Goal: Communication & Community: Participate in discussion

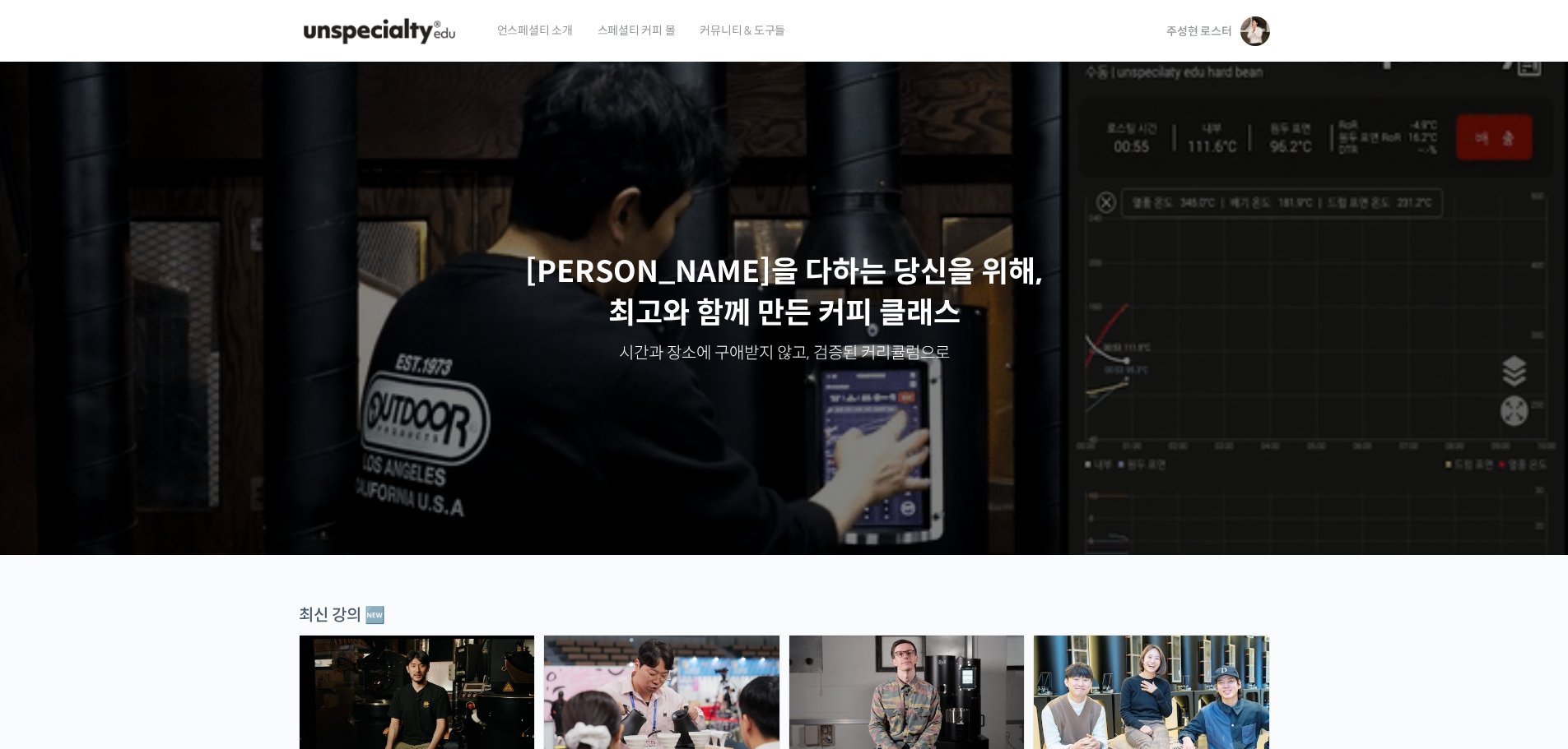
click at [1160, 36] on div "주성현 로스터 주성현 로스터 @180coffee-sh 내가 등록한 강의 나의 자격증 수강생 그룹 내가 참여한 게시글 내 계정 로그아웃" at bounding box center [1214, 31] width 110 height 62
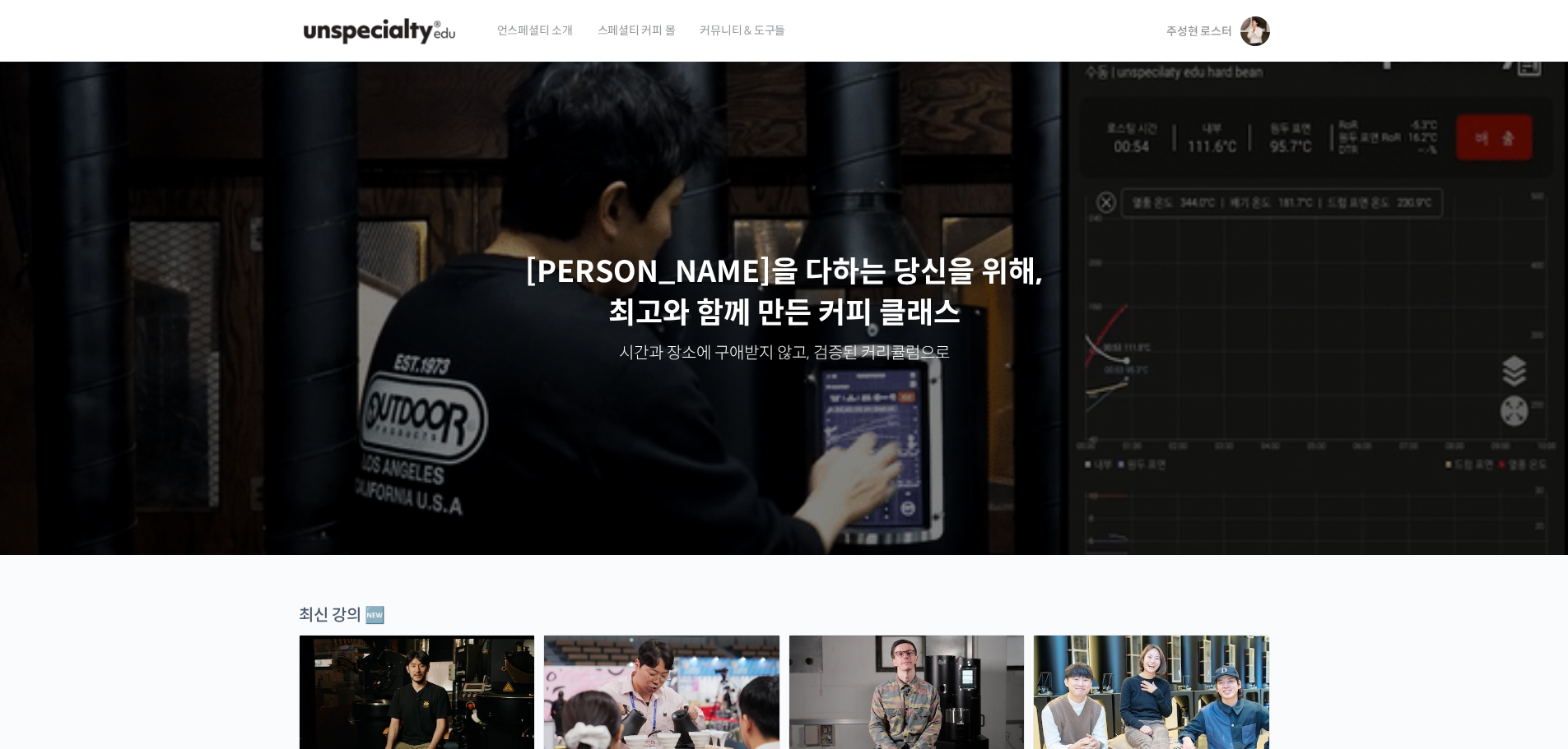
click at [1195, 31] on span "주성현 로스터" at bounding box center [1199, 31] width 65 height 15
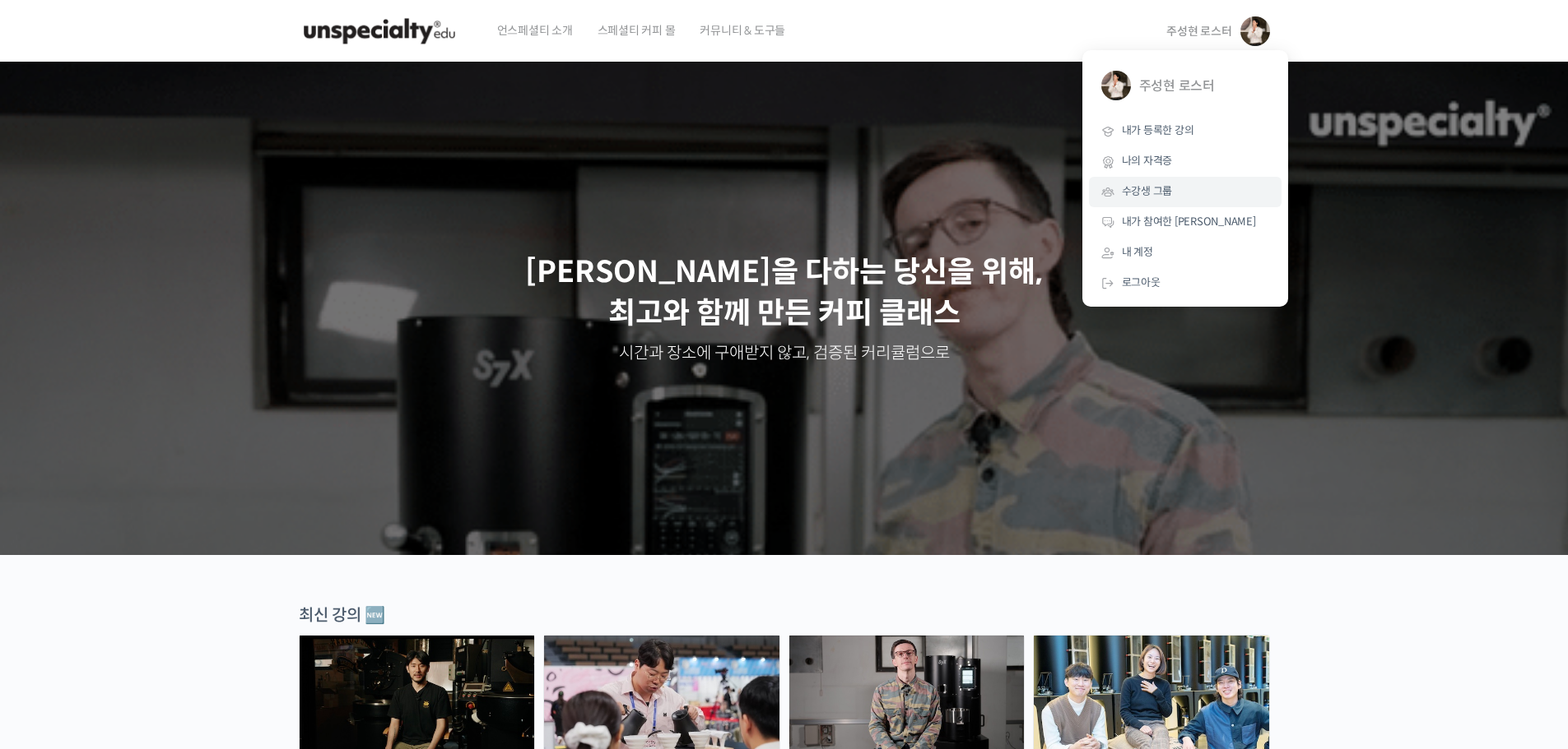
click at [1148, 192] on span "수강생 그룹" at bounding box center [1147, 191] width 51 height 14
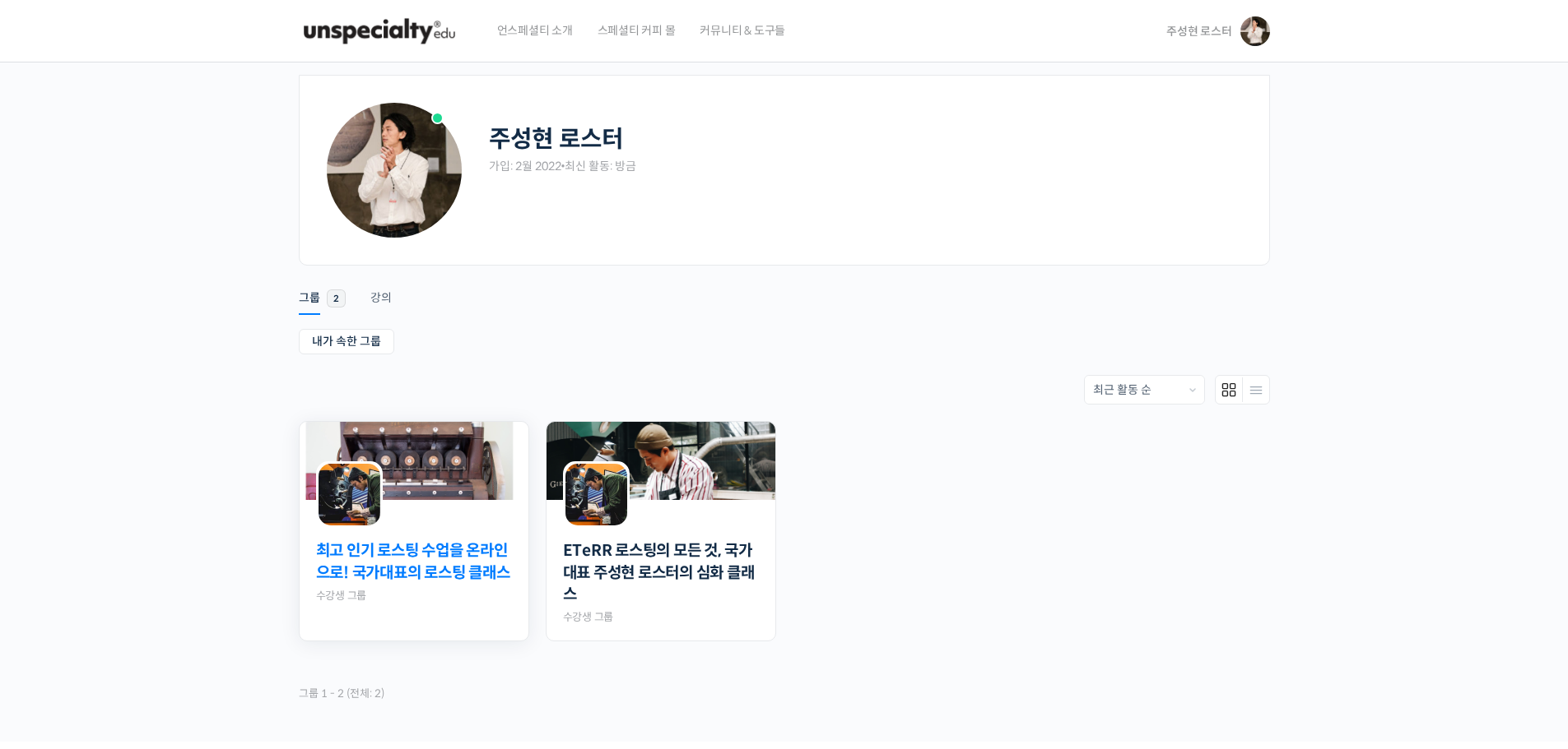
click at [466, 579] on link "최고 인기 로스팅 수업을 온라인으로! 국가대표의 로스팅 클래스" at bounding box center [414, 563] width 196 height 44
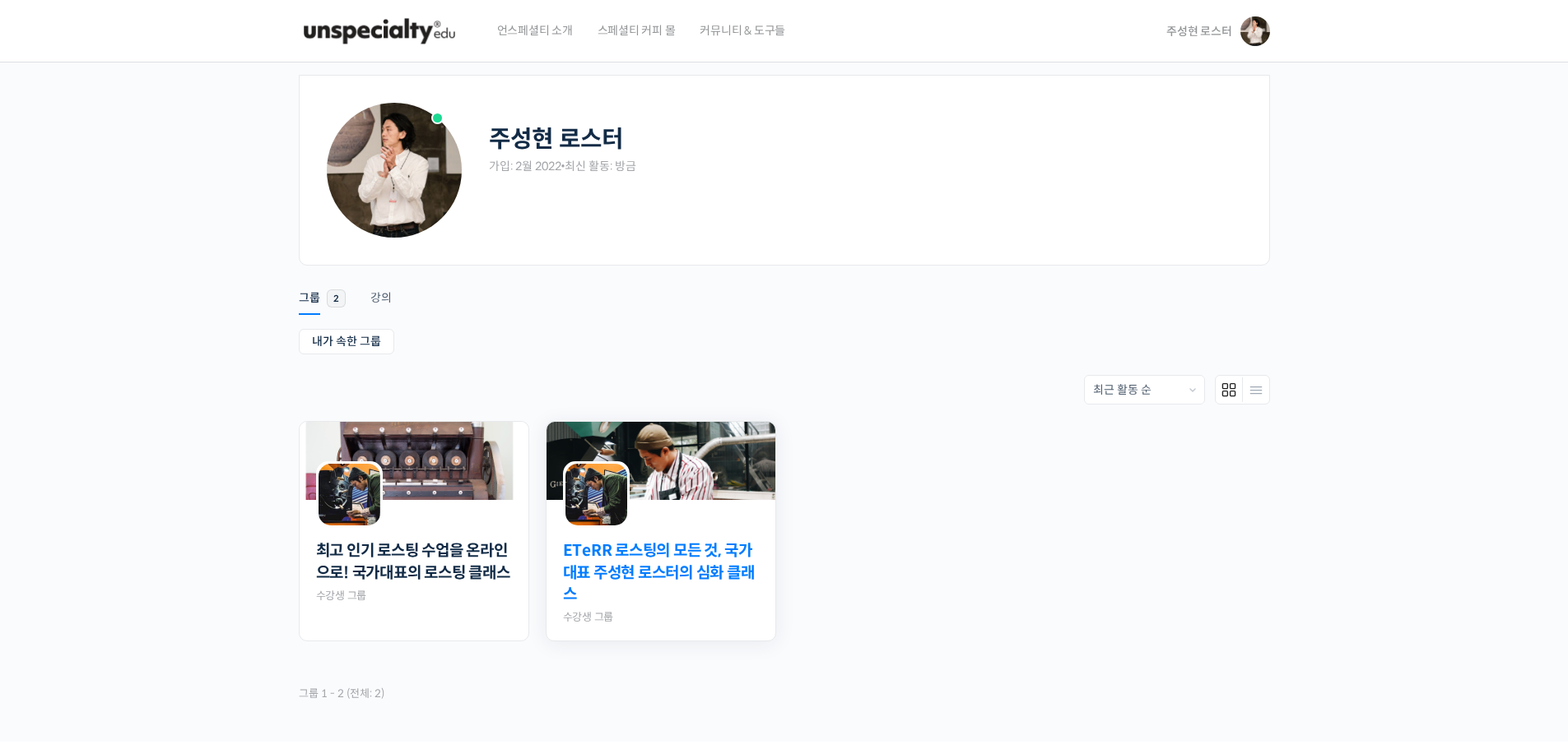
click at [650, 568] on link "ETeRR 로스팅의 모든 것, 국가대표 주성현 로스터의 심화 클래스" at bounding box center [661, 573] width 196 height 66
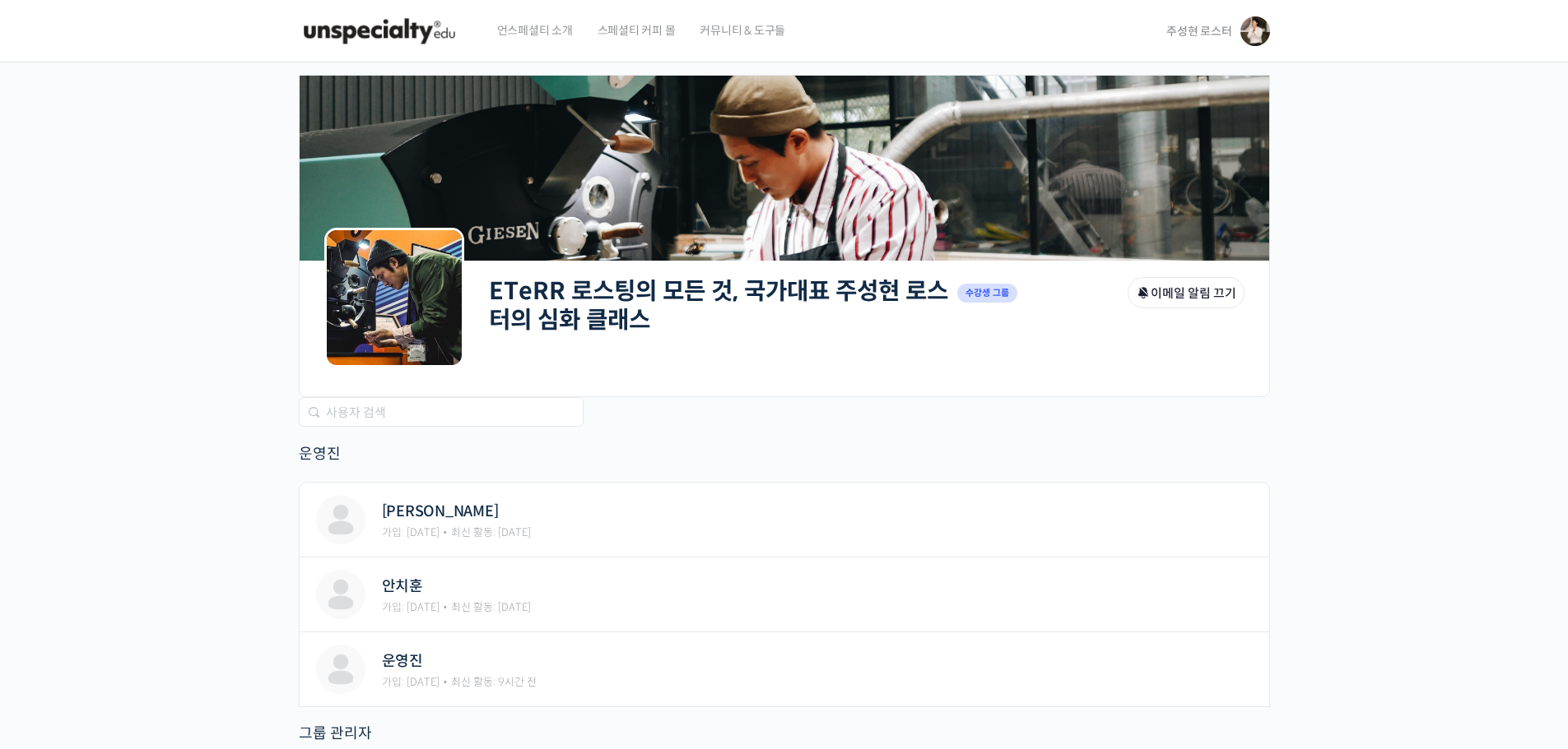
click at [602, 293] on link "ETeRR 로스팅의 모든 것, 국가대표 주성현 로스터의 심화 클래스" at bounding box center [719, 306] width 459 height 59
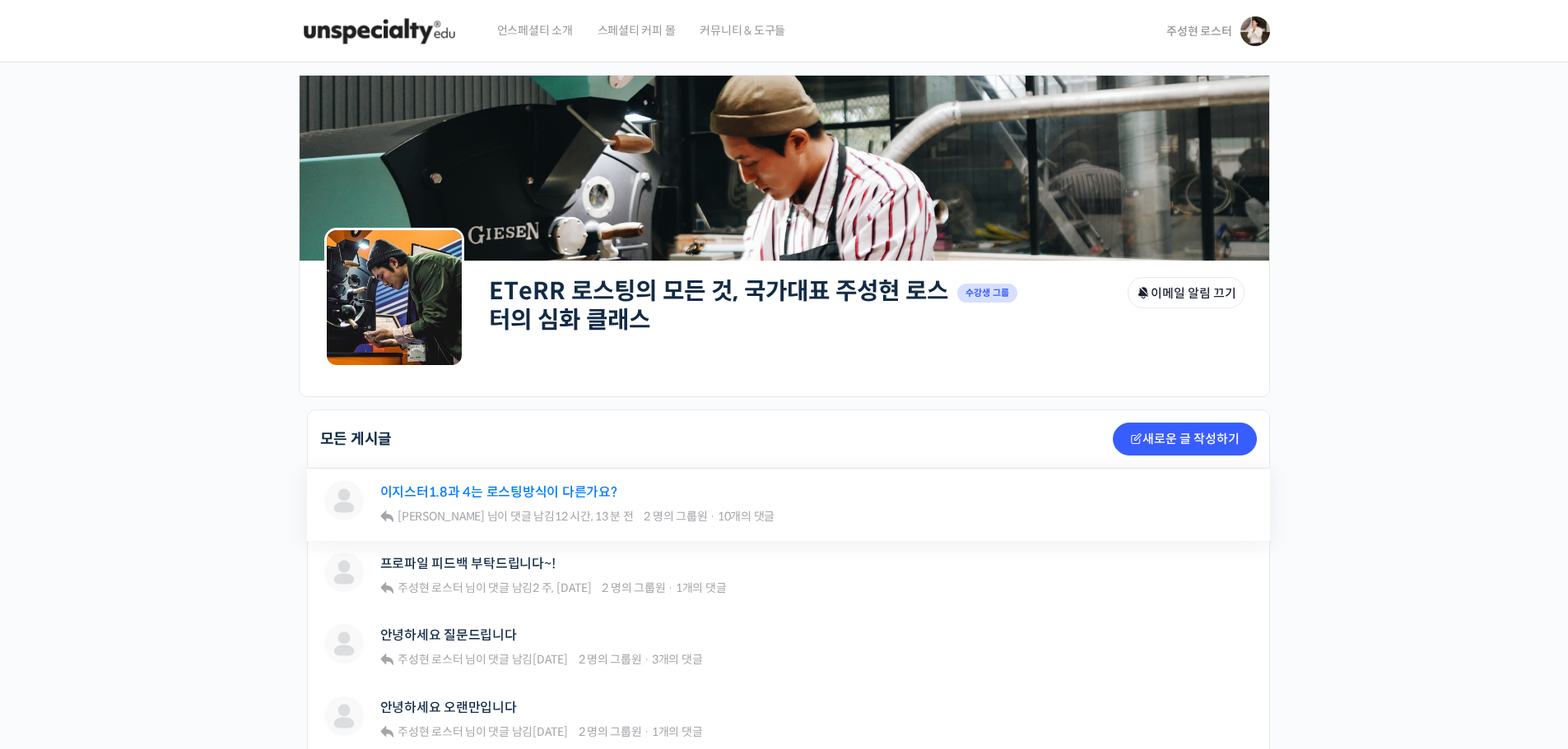
click at [526, 493] on link "이지스터1.8과 4는 로스팅방식이 다른가요?" at bounding box center [499, 493] width 237 height 16
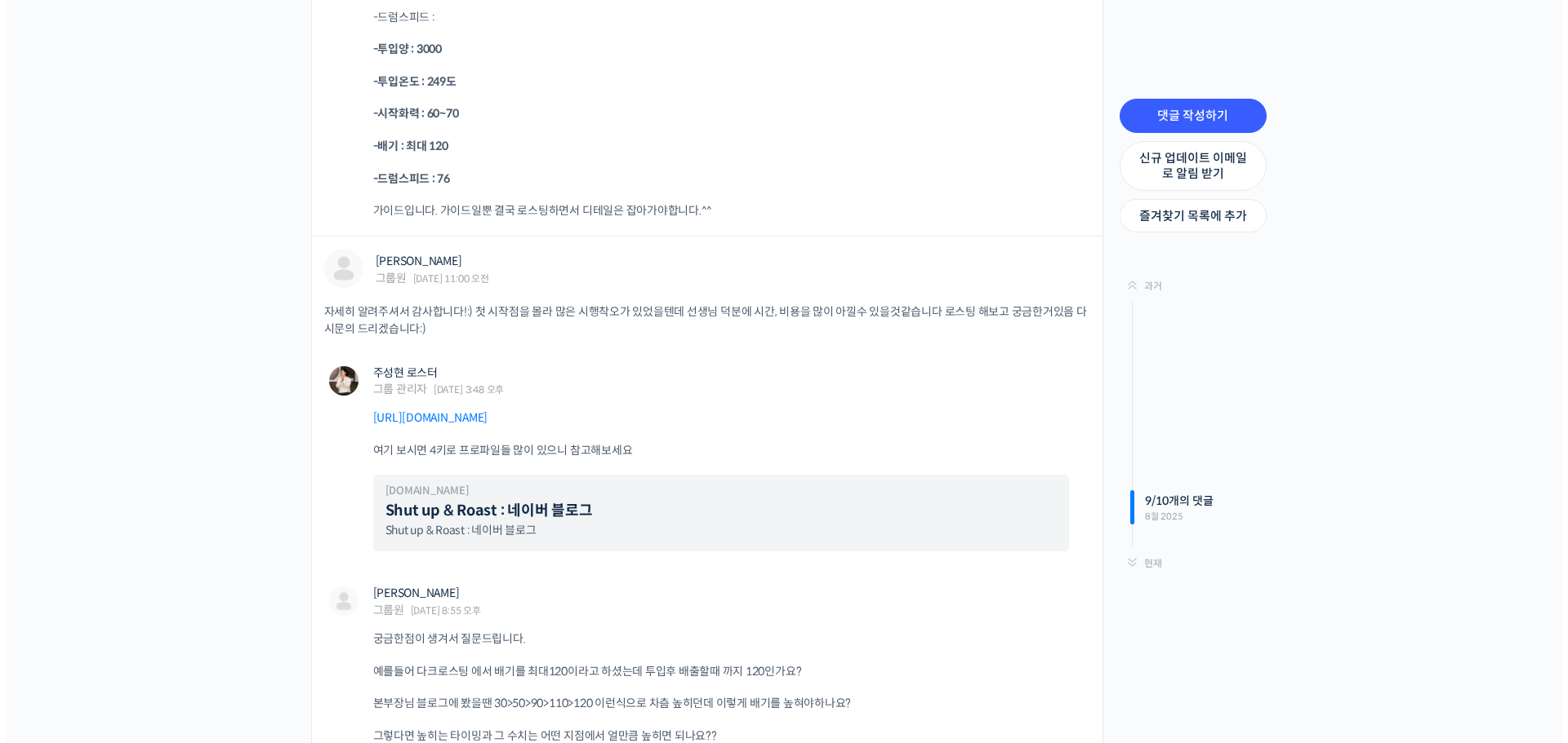
scroll to position [9406, 0]
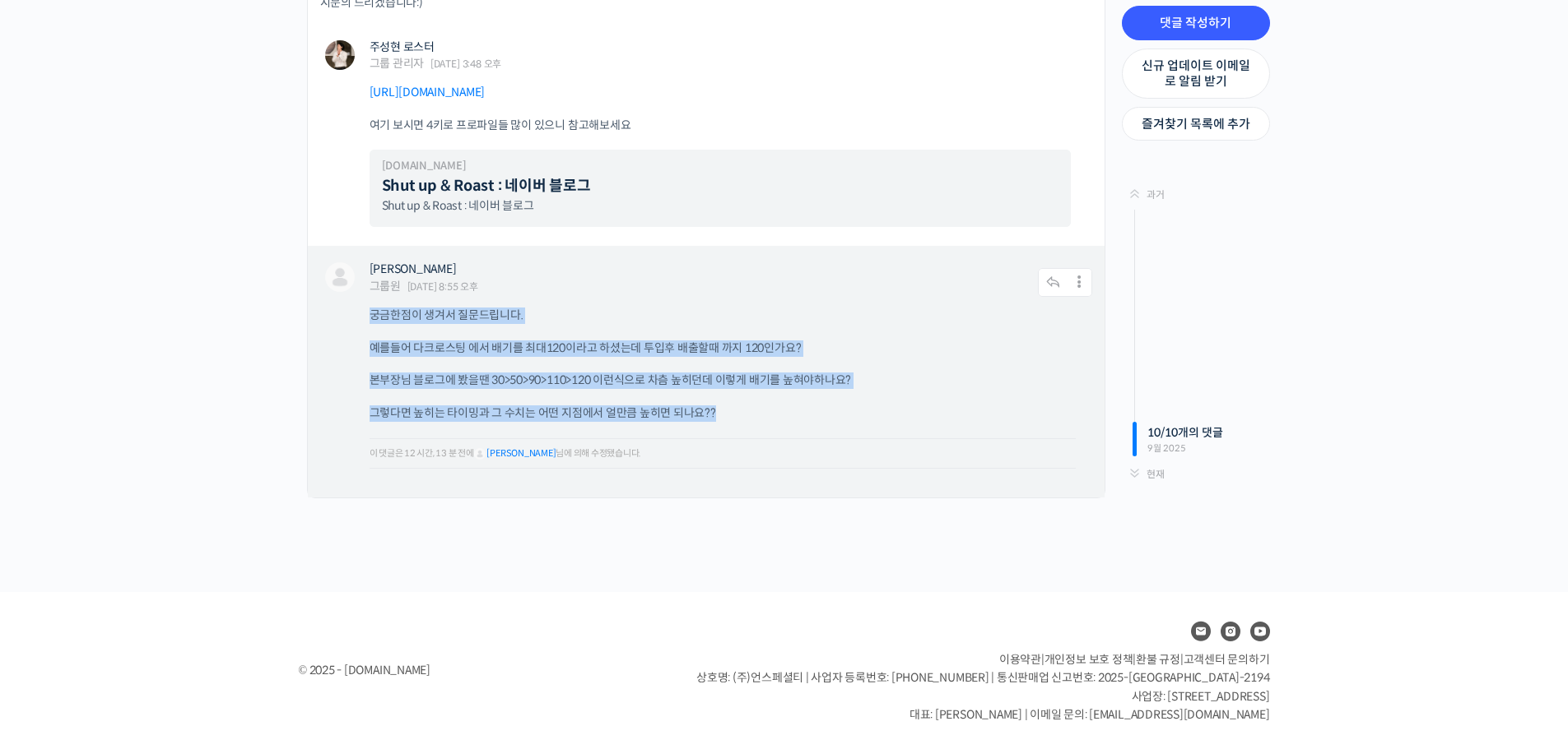
drag, startPoint x: 348, startPoint y: 318, endPoint x: 808, endPoint y: 415, distance: 470.1
click at [808, 415] on div "[PERSON_NAME] 그룹원 [DATE] 8:55 오후 댓글 작성하기 수정하기 | Move | [GEOGRAPHIC_DATA] | 스팸 처…" at bounding box center [705, 371] width 797 height 252
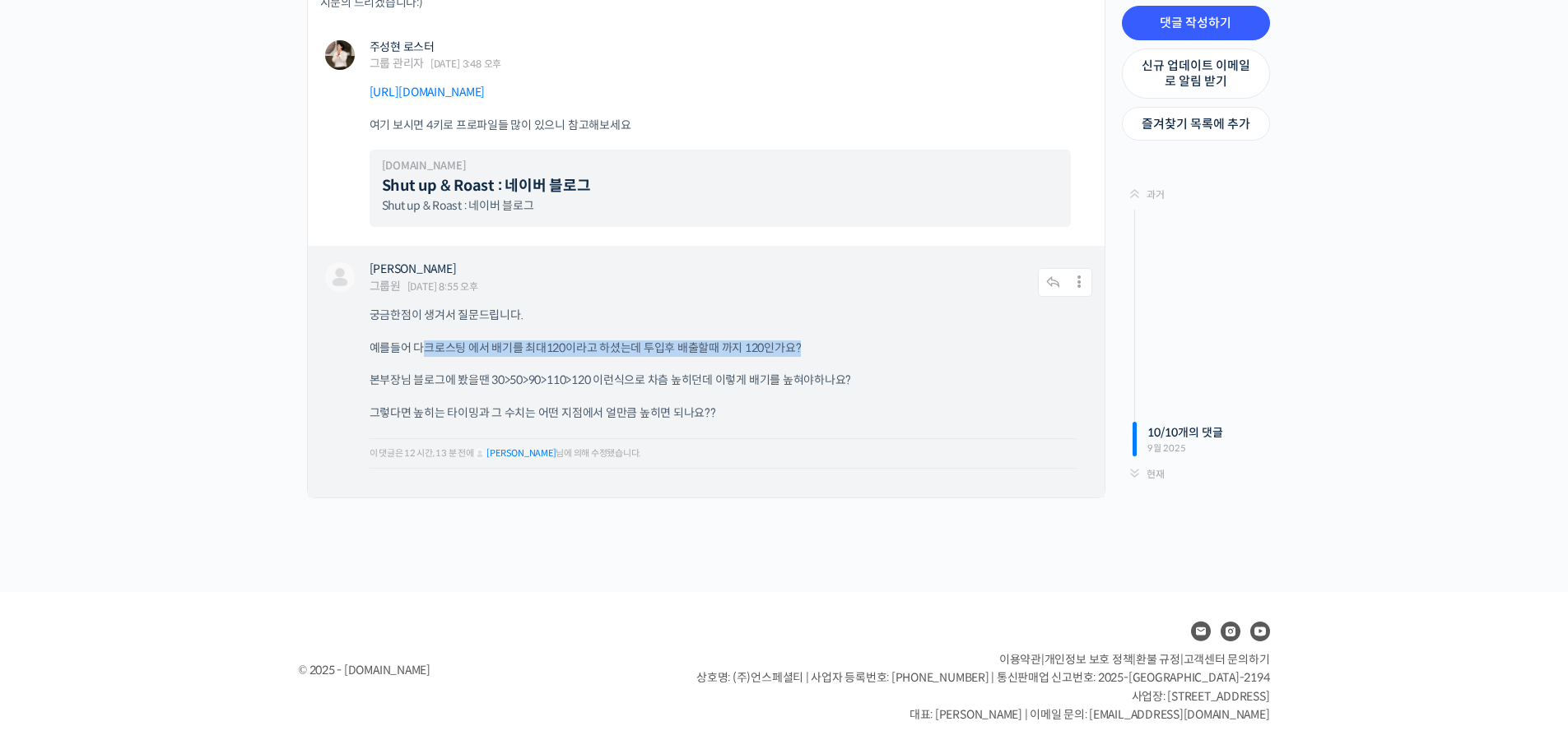
drag, startPoint x: 420, startPoint y: 336, endPoint x: 834, endPoint y: 342, distance: 414.0
click at [834, 342] on div "궁금한점이 생겨서 질문드립니다. 예를들어 다크로스팅 에서 배기를 최대120이라고 하셨는데 투입후 배출할때 까지 120인가요? 본부장님 블로그에…" at bounding box center [731, 394] width 723 height 174
click at [980, 341] on p "예를들어 다크로스팅 에서 배기를 최대120이라고 하셨는데 투입후 배출할때 까지 120인가요?" at bounding box center [723, 349] width 706 height 17
drag, startPoint x: 481, startPoint y: 384, endPoint x: 724, endPoint y: 382, distance: 243.0
click at [724, 382] on p "본부장님 블로그에 봤을땐 30>50>90>110>120 이런식으로 차츰 높히던데 이렇게 배기를 높혀야하나요?" at bounding box center [723, 380] width 706 height 17
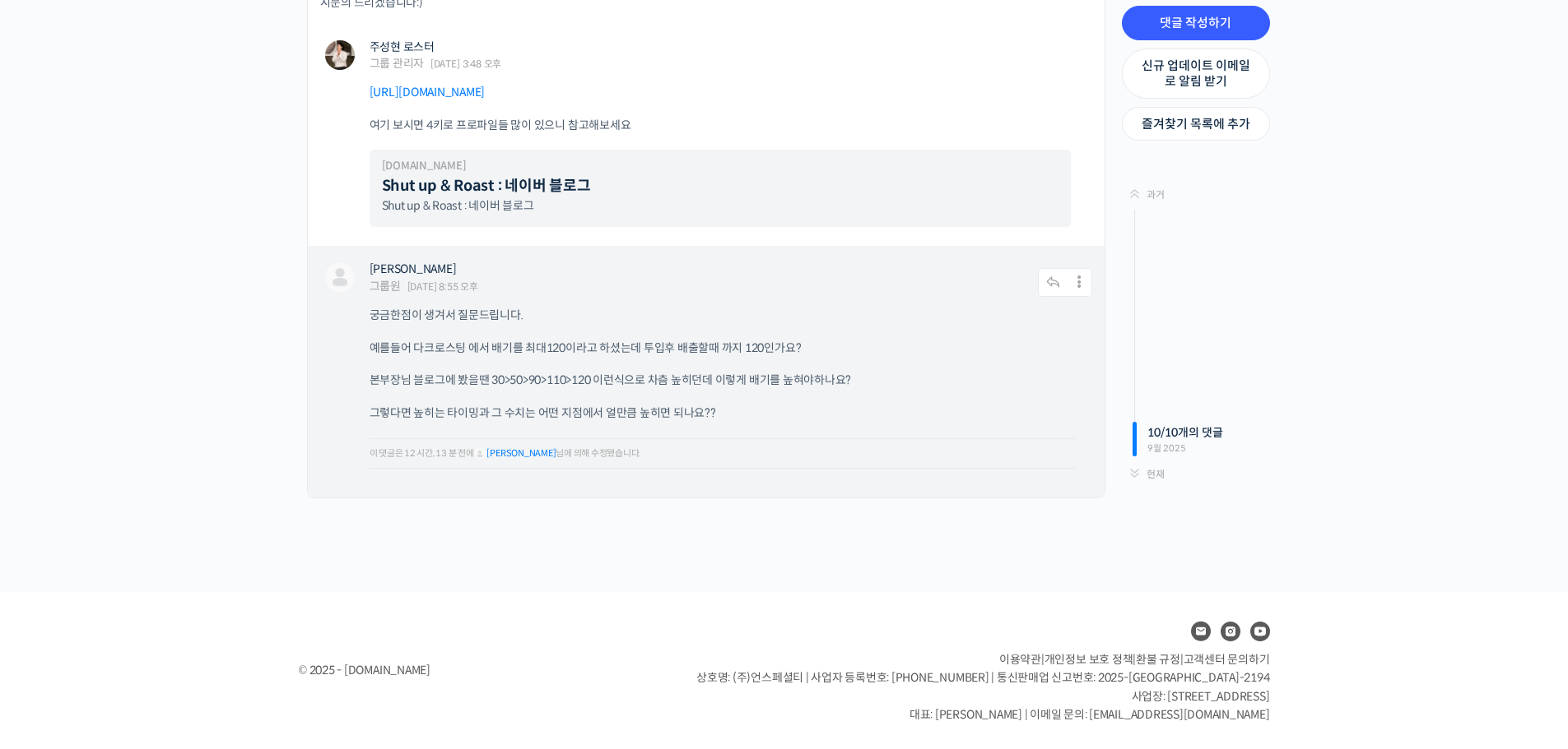
click at [873, 414] on p "그렇다면 높히는 타이밍과 그 수치는 어떤 지점에서 얼만큼 높히면 되나요??" at bounding box center [723, 414] width 706 height 17
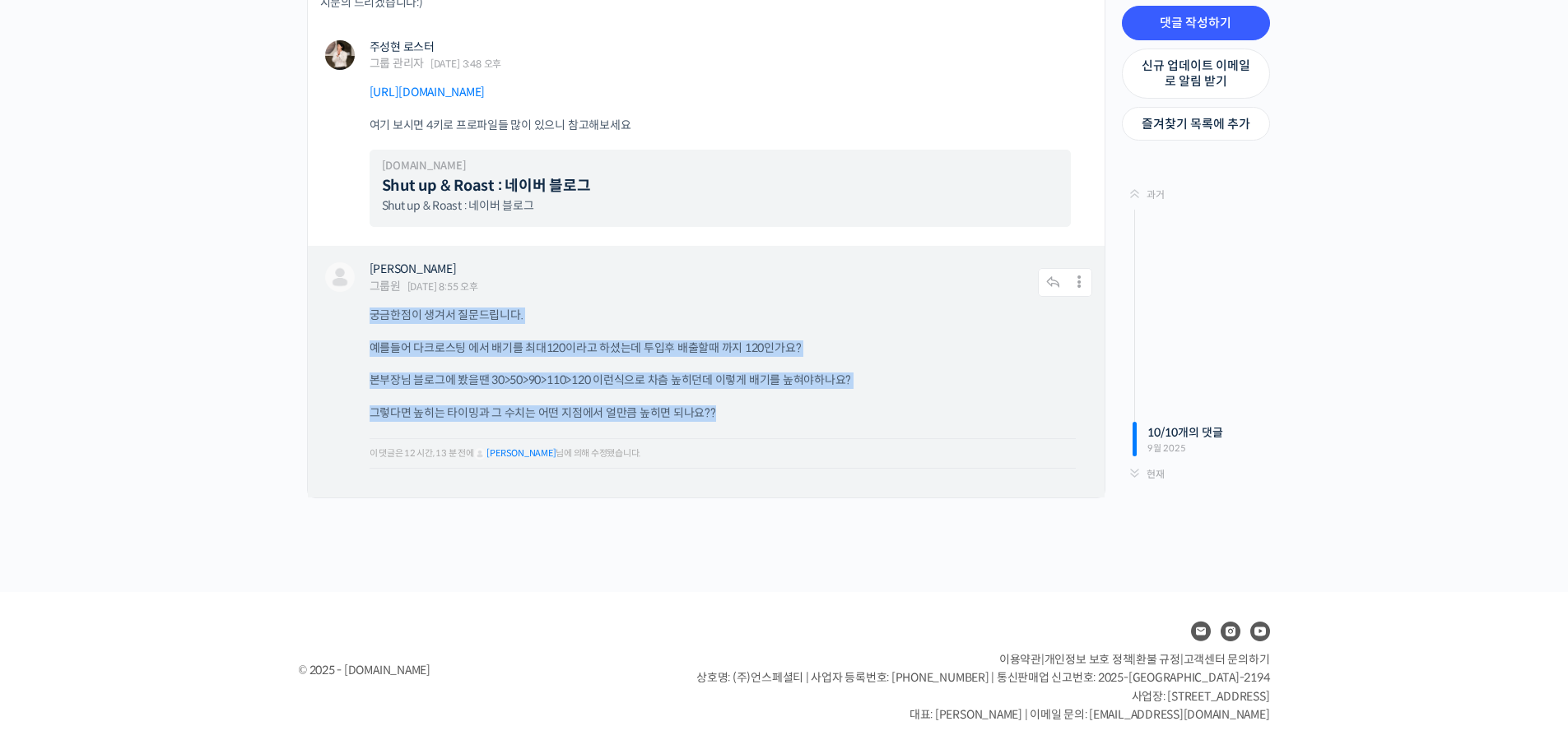
drag, startPoint x: 359, startPoint y: 314, endPoint x: 774, endPoint y: 419, distance: 428.1
click at [774, 419] on div "[PERSON_NAME] 그룹원 [DATE] 8:55 오후 댓글 작성하기 수정하기 | Move | [GEOGRAPHIC_DATA] | 스팸 처…" at bounding box center [705, 371] width 797 height 252
click at [824, 412] on p "그렇다면 높히는 타이밍과 그 수치는 어떤 지점에서 얼만큼 높히면 되나요??" at bounding box center [723, 414] width 706 height 17
click at [650, 414] on p "그렇다면 높히는 타이밍과 그 수치는 어떤 지점에서 얼만큼 높히면 되나요??" at bounding box center [723, 414] width 706 height 17
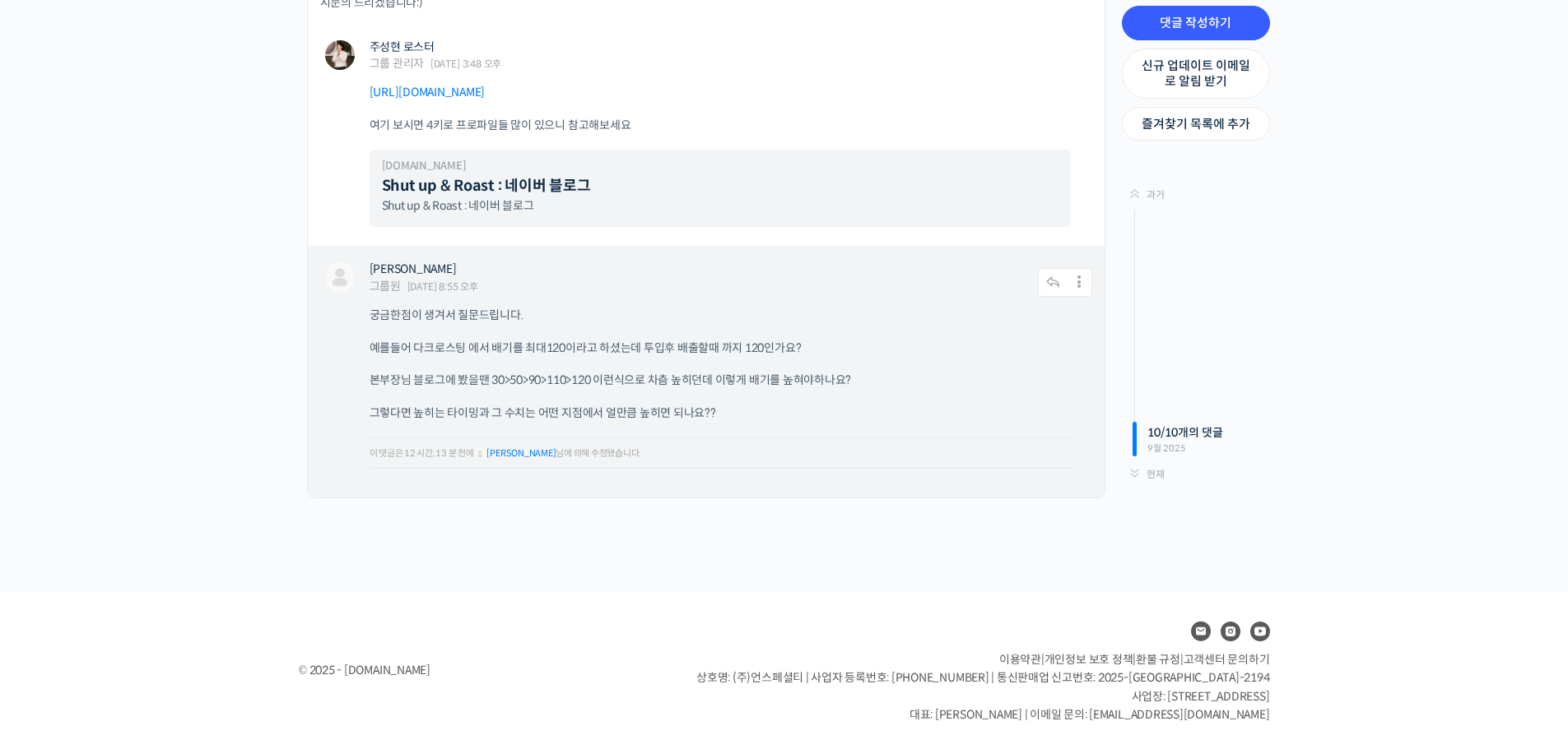
click at [459, 407] on p "그렇다면 높히는 타이밍과 그 수치는 어떤 지점에서 얼만큼 높히면 되나요??" at bounding box center [723, 414] width 706 height 17
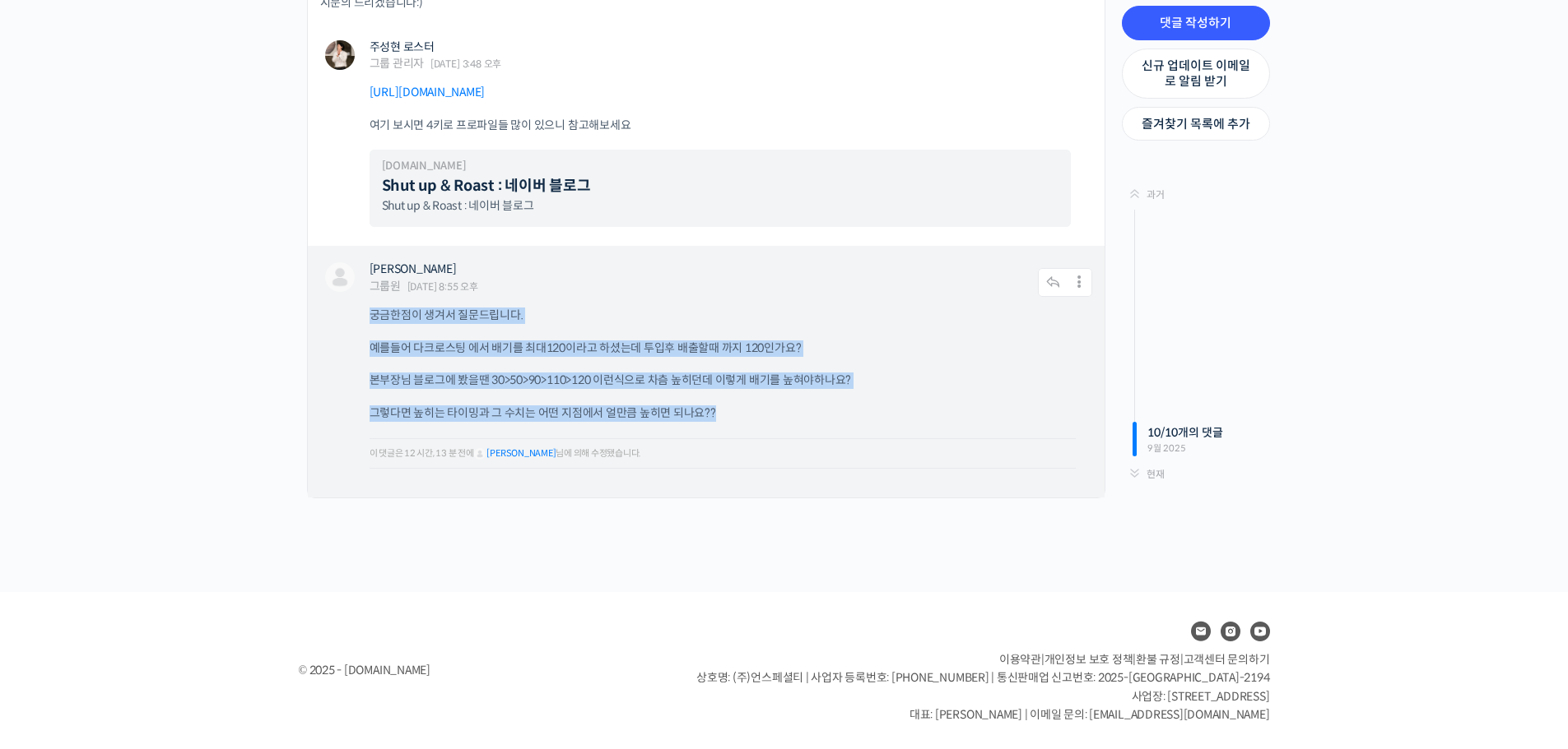
drag, startPoint x: 372, startPoint y: 318, endPoint x: 768, endPoint y: 401, distance: 404.6
click at [768, 401] on div "궁금한점이 생겨서 질문드립니다. 예를들어 다크로스팅 에서 배기를 최대120이라고 하셨는데 투입후 배출할때 까지 120인가요? 본부장님 블로그에…" at bounding box center [731, 394] width 723 height 174
click at [1040, 281] on icon at bounding box center [1052, 282] width 31 height 29
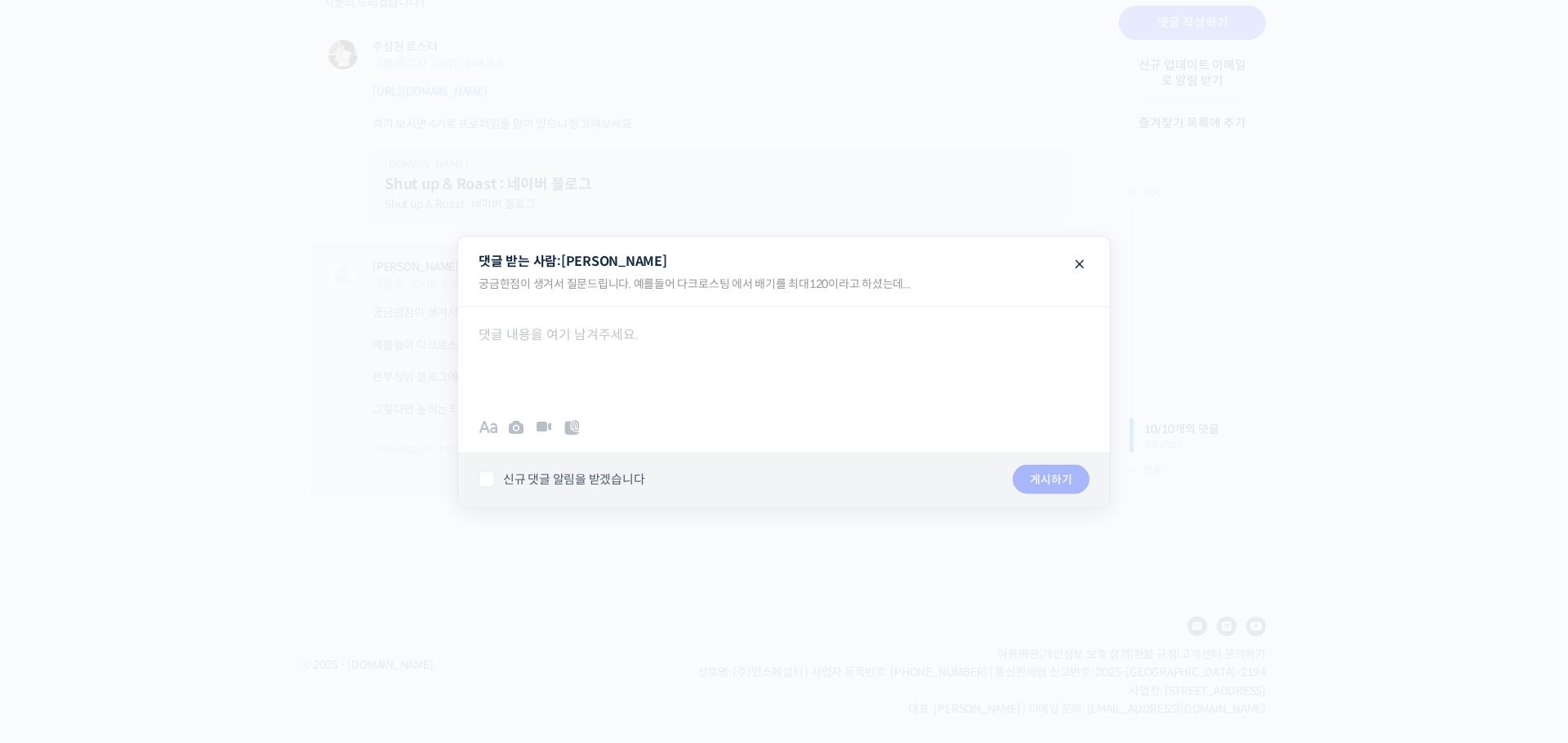
click at [723, 361] on div at bounding box center [784, 355] width 652 height 98
click at [1044, 473] on button "게시하기" at bounding box center [1051, 480] width 77 height 30
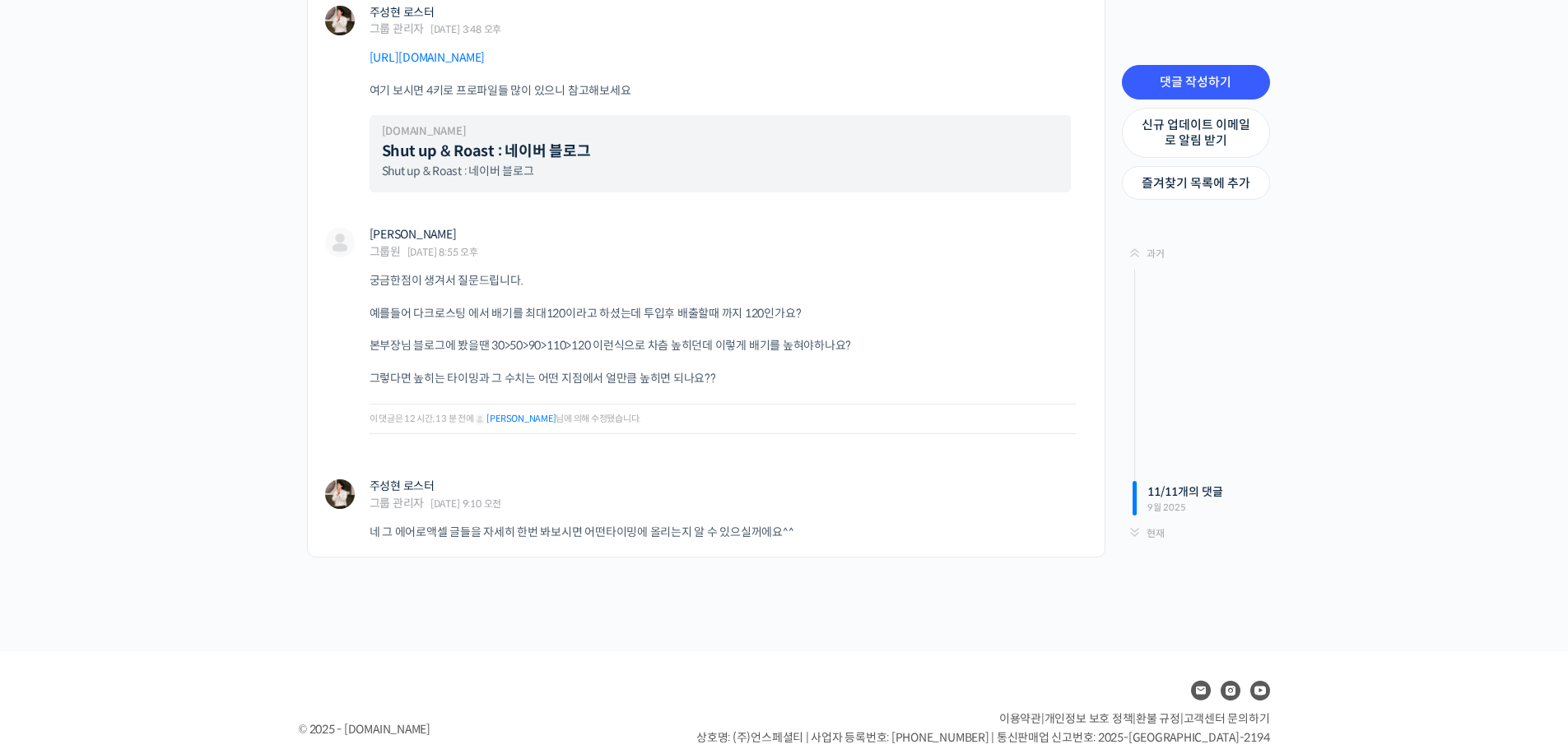
scroll to position [9575, 0]
